Goal: Task Accomplishment & Management: Use online tool/utility

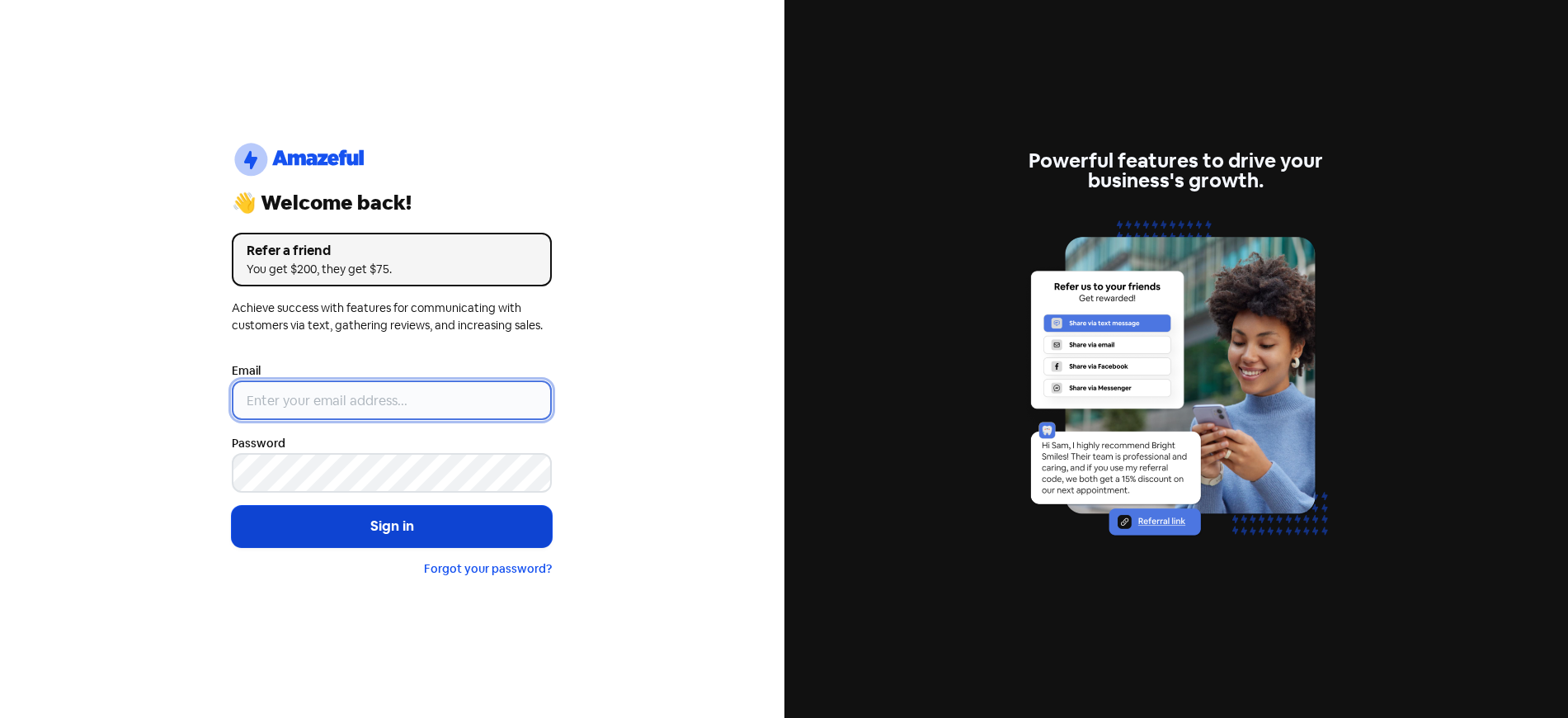
type input "[EMAIL_ADDRESS][DOMAIN_NAME]"
click at [389, 536] on button "Sign in" at bounding box center [391, 526] width 320 height 41
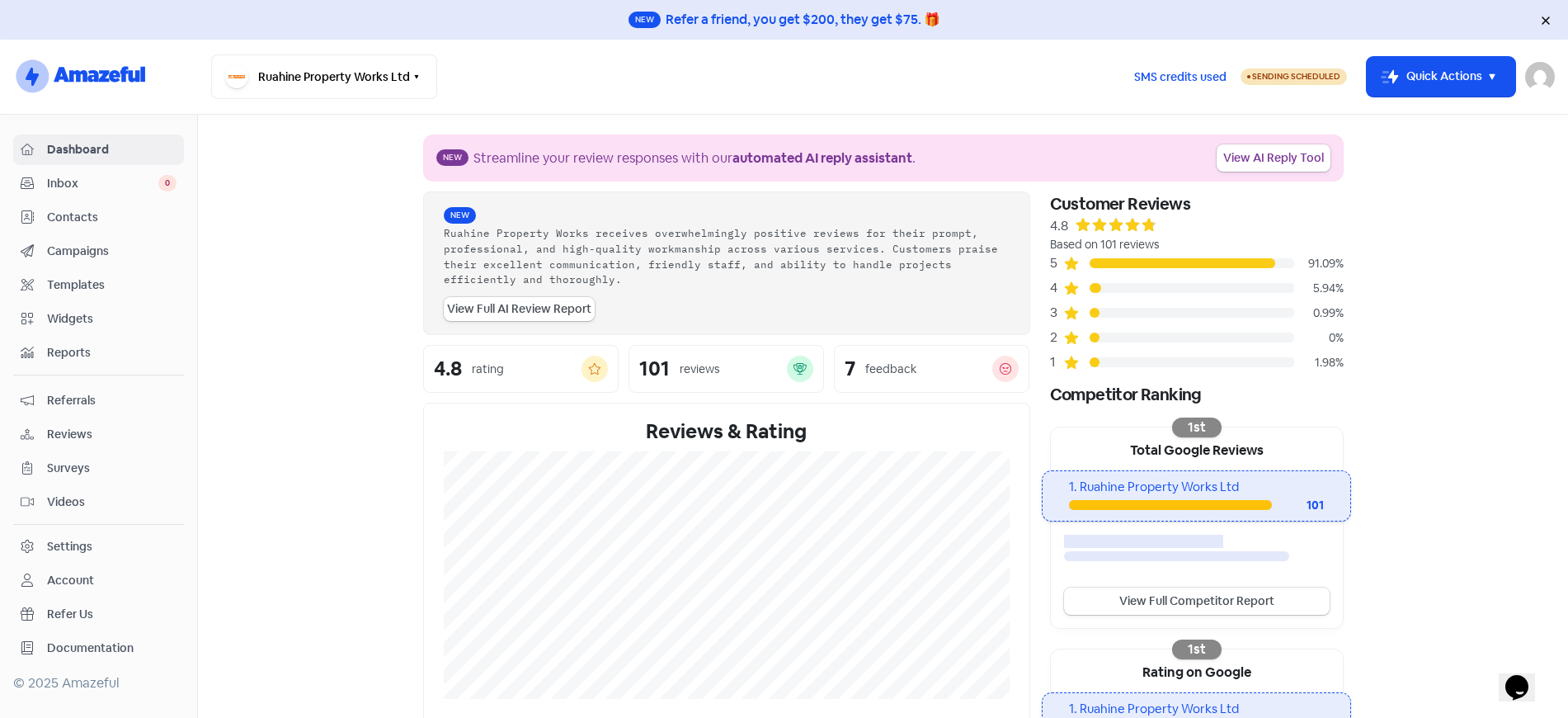
click at [69, 432] on span "Reviews" at bounding box center [111, 435] width 129 height 18
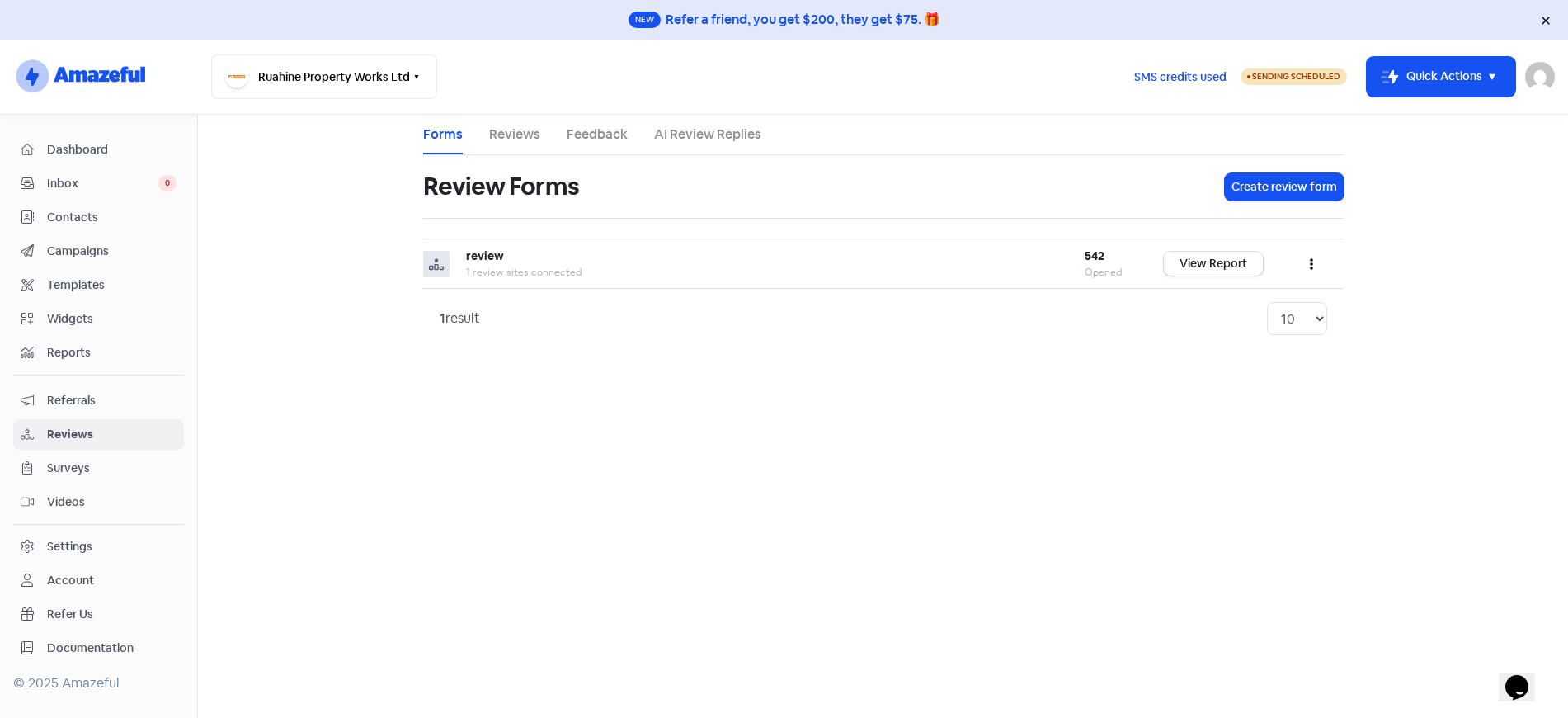
click at [507, 137] on link "Reviews" at bounding box center [515, 135] width 51 height 20
